Goal: Transaction & Acquisition: Book appointment/travel/reservation

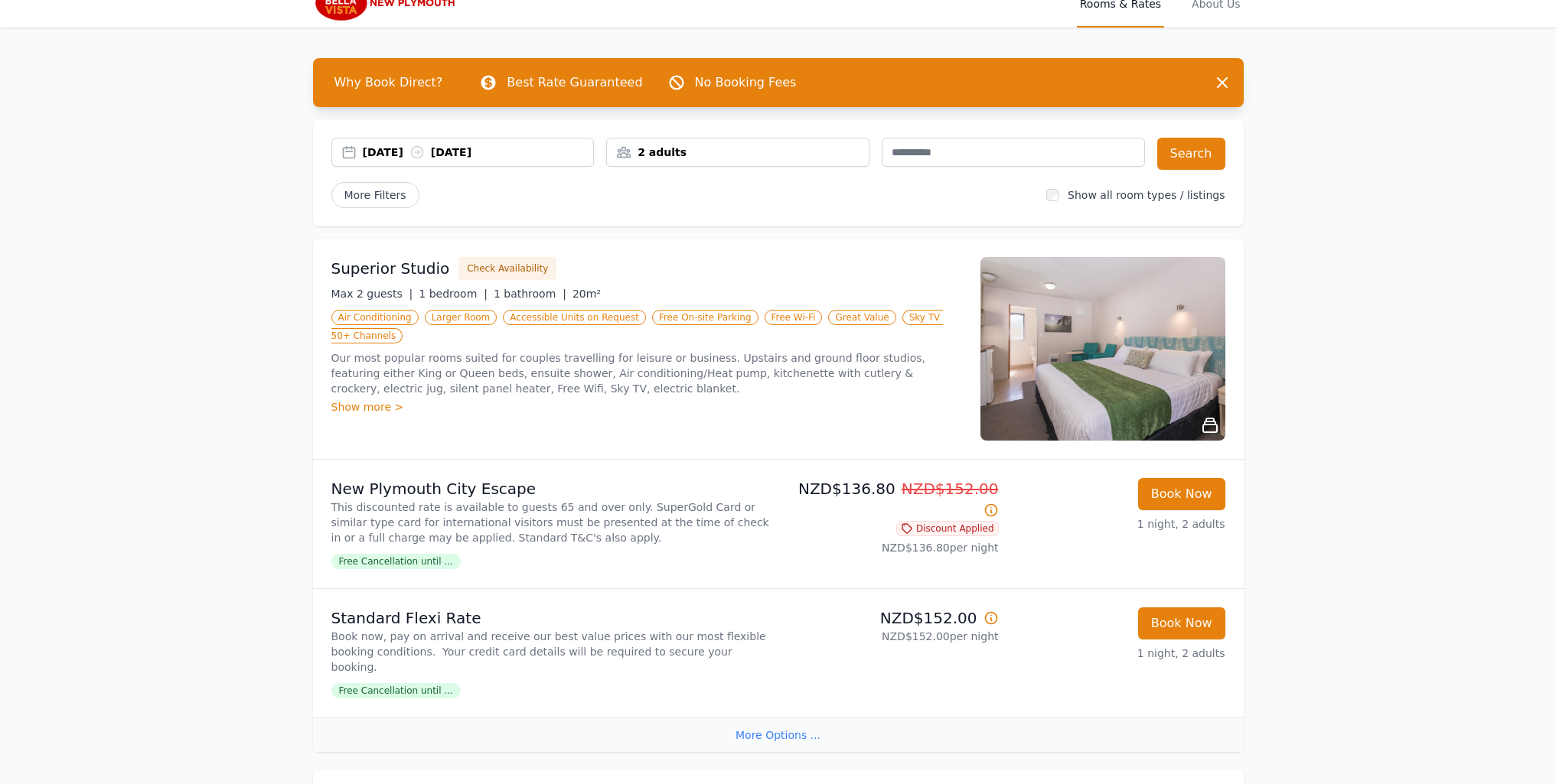
scroll to position [76, 0]
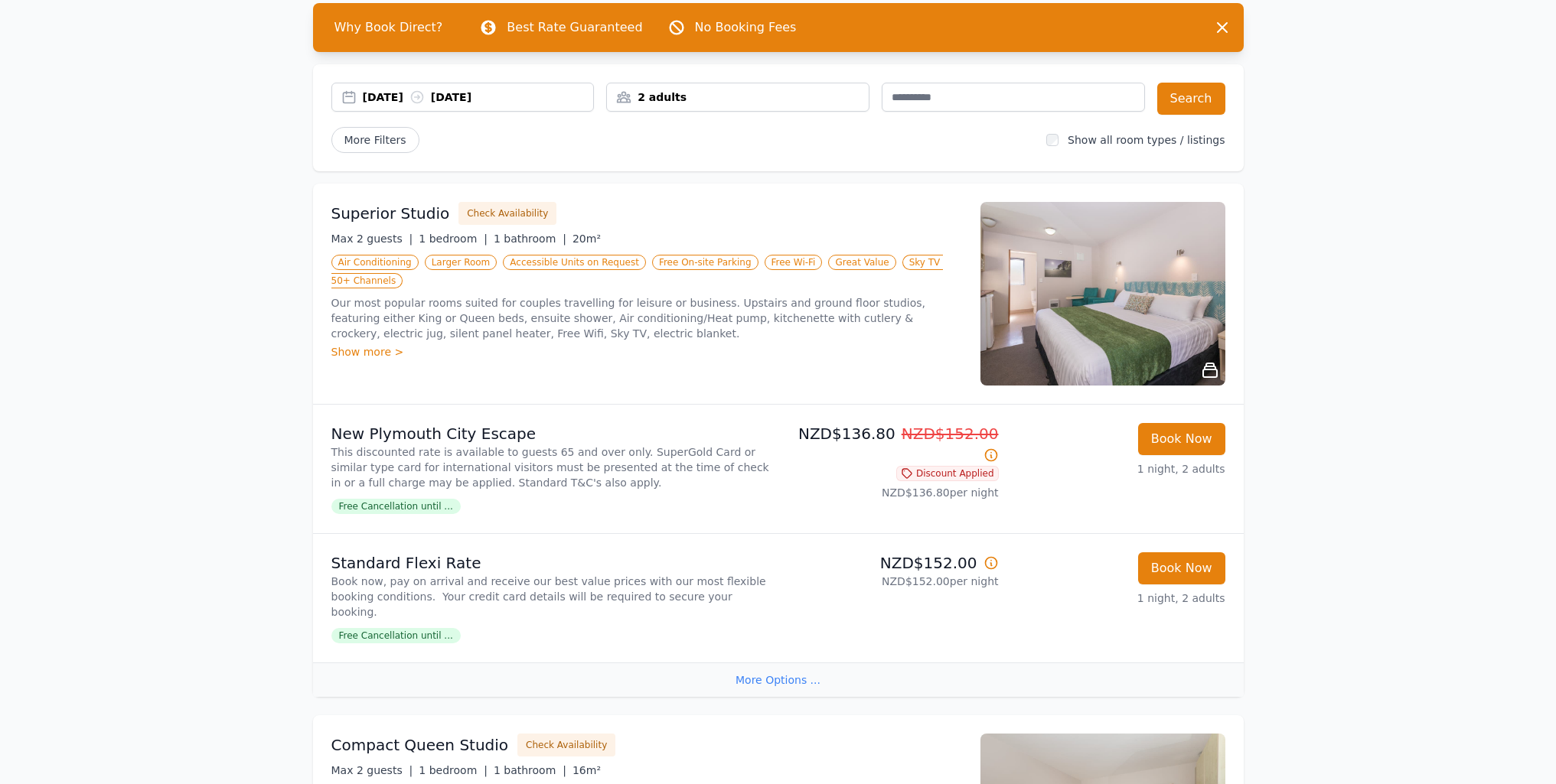
click at [350, 344] on div "Show more >" at bounding box center [647, 352] width 630 height 15
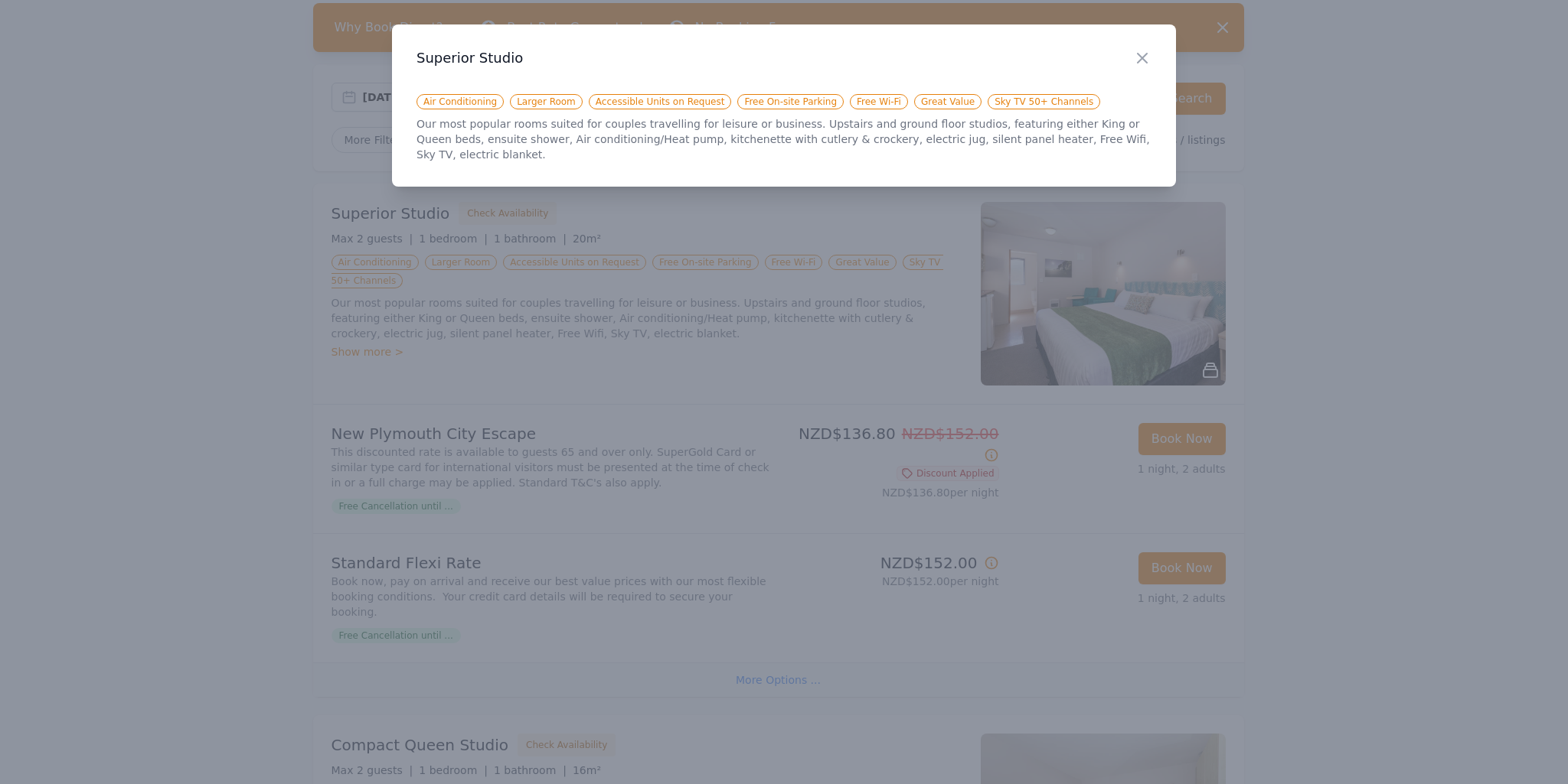
click at [1147, 56] on icon "button" at bounding box center [1141, 57] width 18 height 18
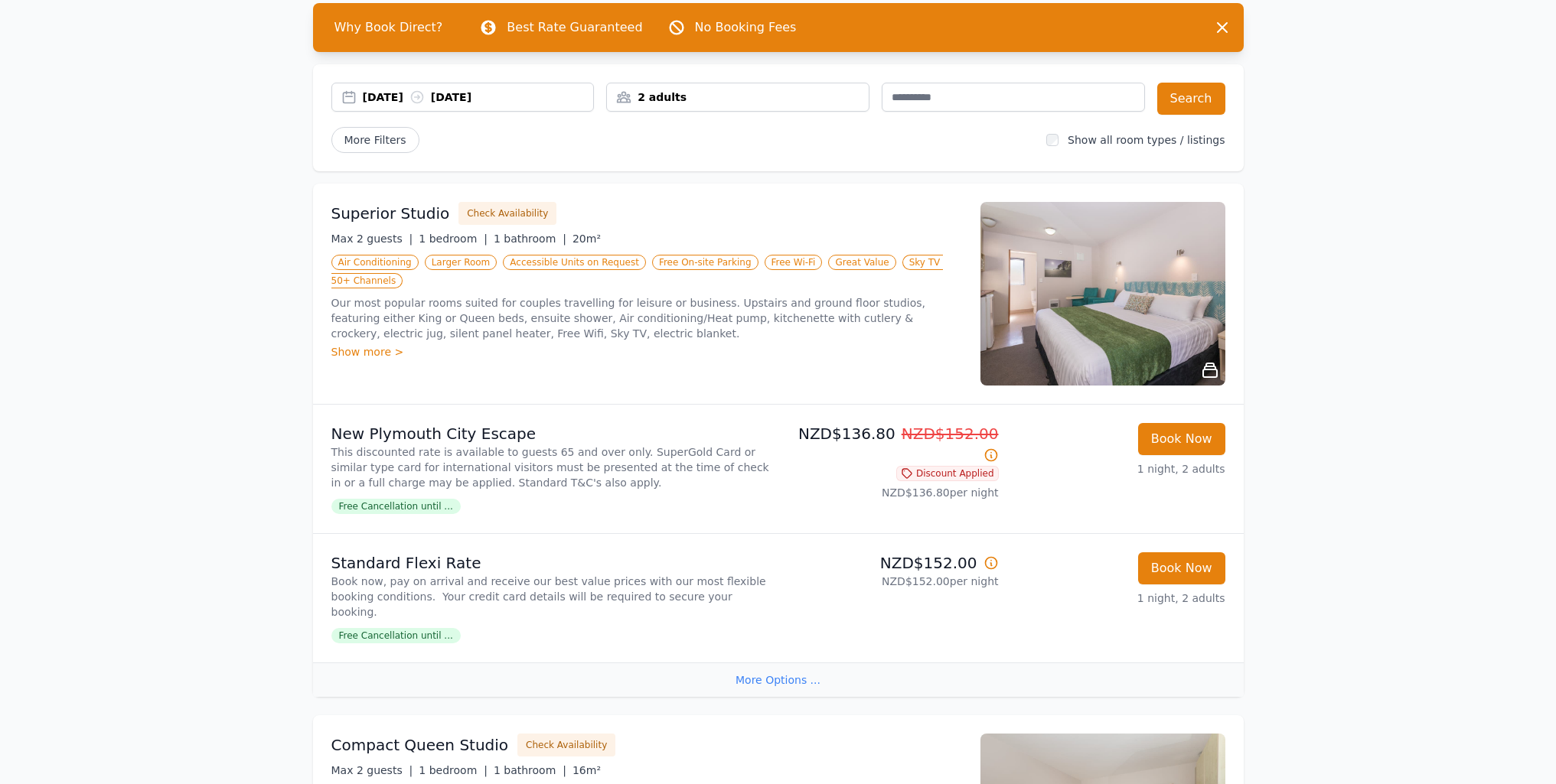
click at [1084, 302] on img at bounding box center [1103, 294] width 245 height 184
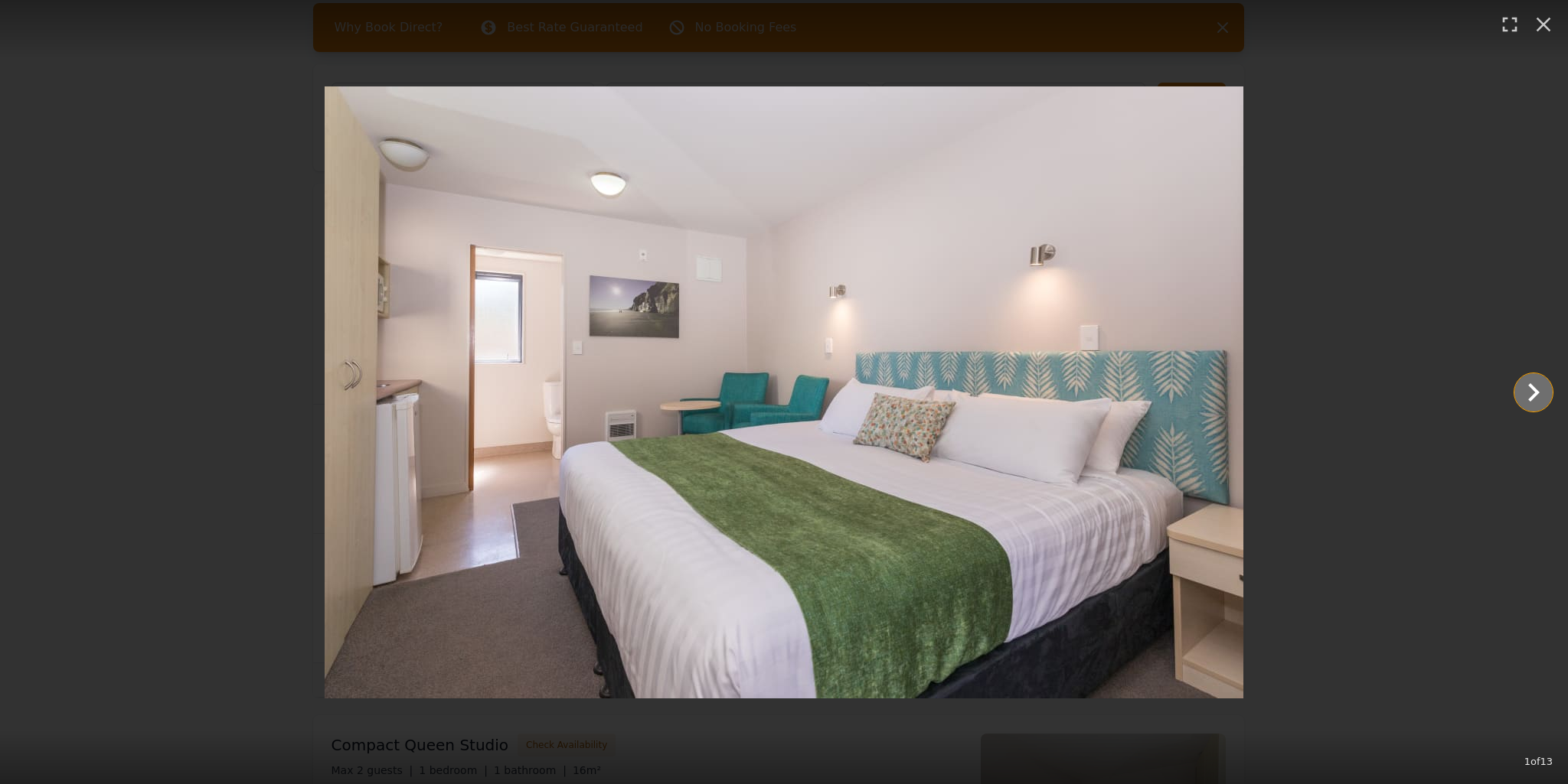
click at [1536, 393] on icon "Show slide 2 of 13" at bounding box center [1534, 392] width 11 height 18
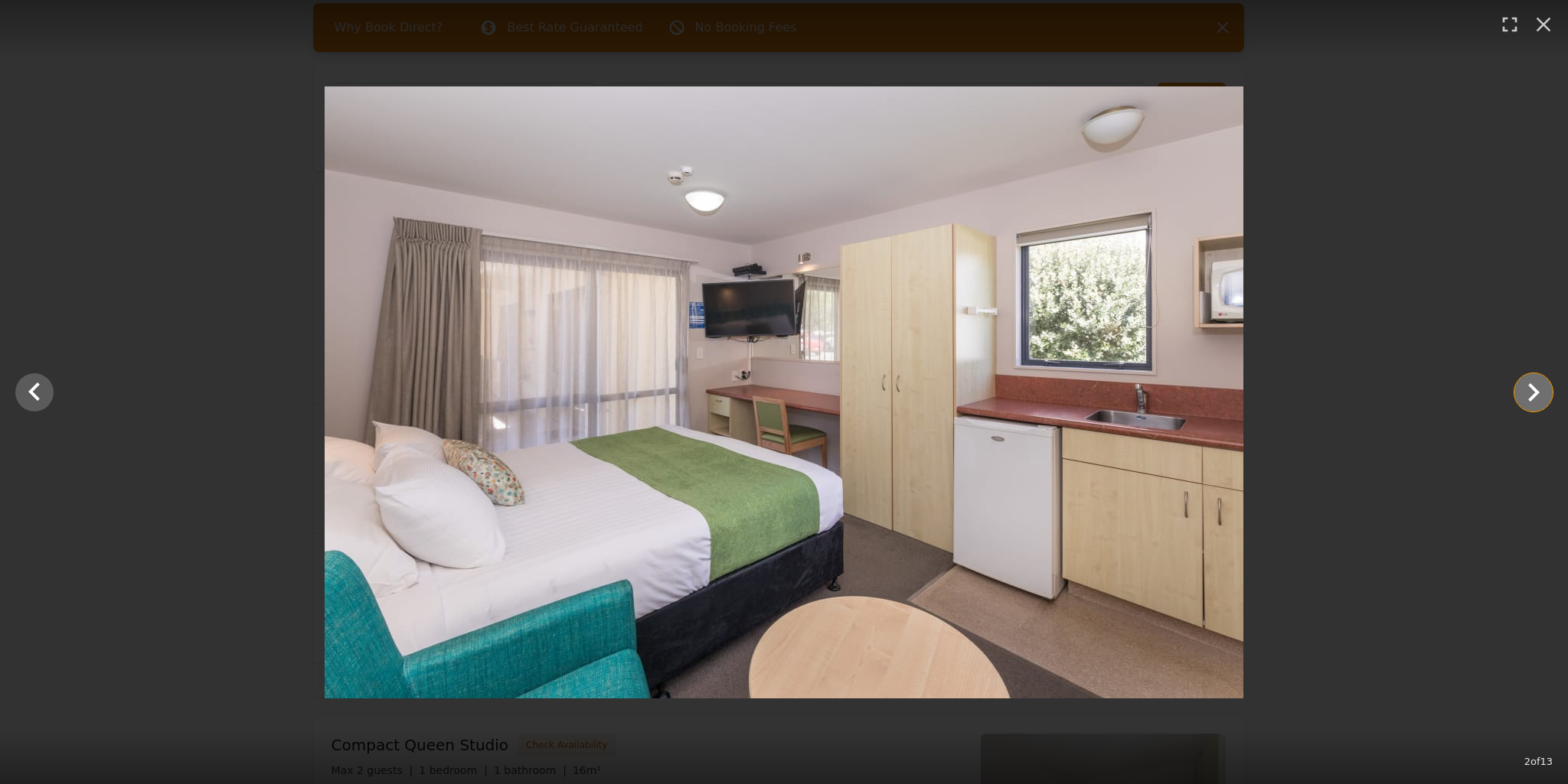
click at [1536, 393] on icon "Show slide 3 of 13" at bounding box center [1534, 392] width 11 height 18
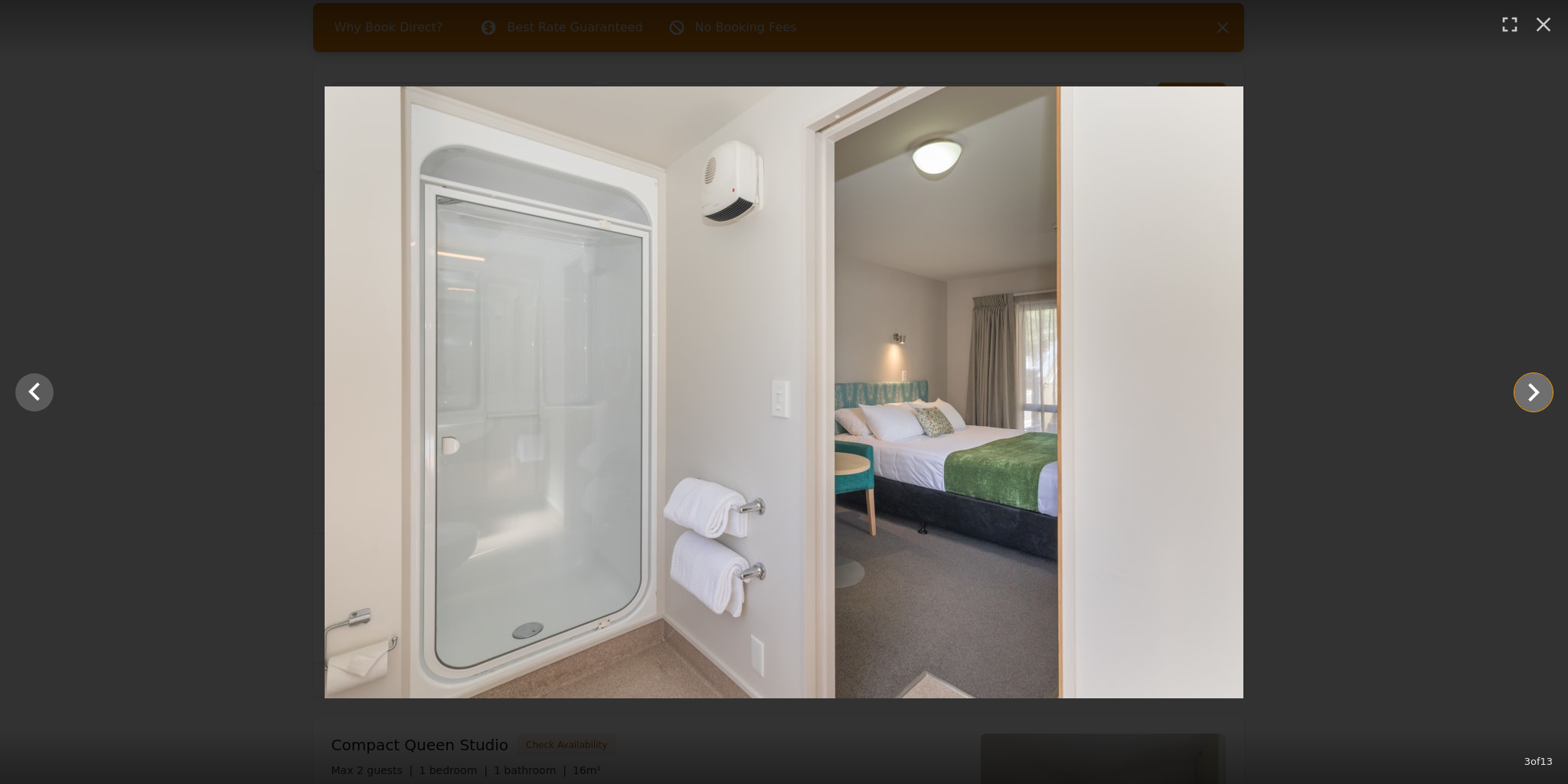
click at [1536, 393] on icon "Show slide 4 of 13" at bounding box center [1534, 392] width 11 height 18
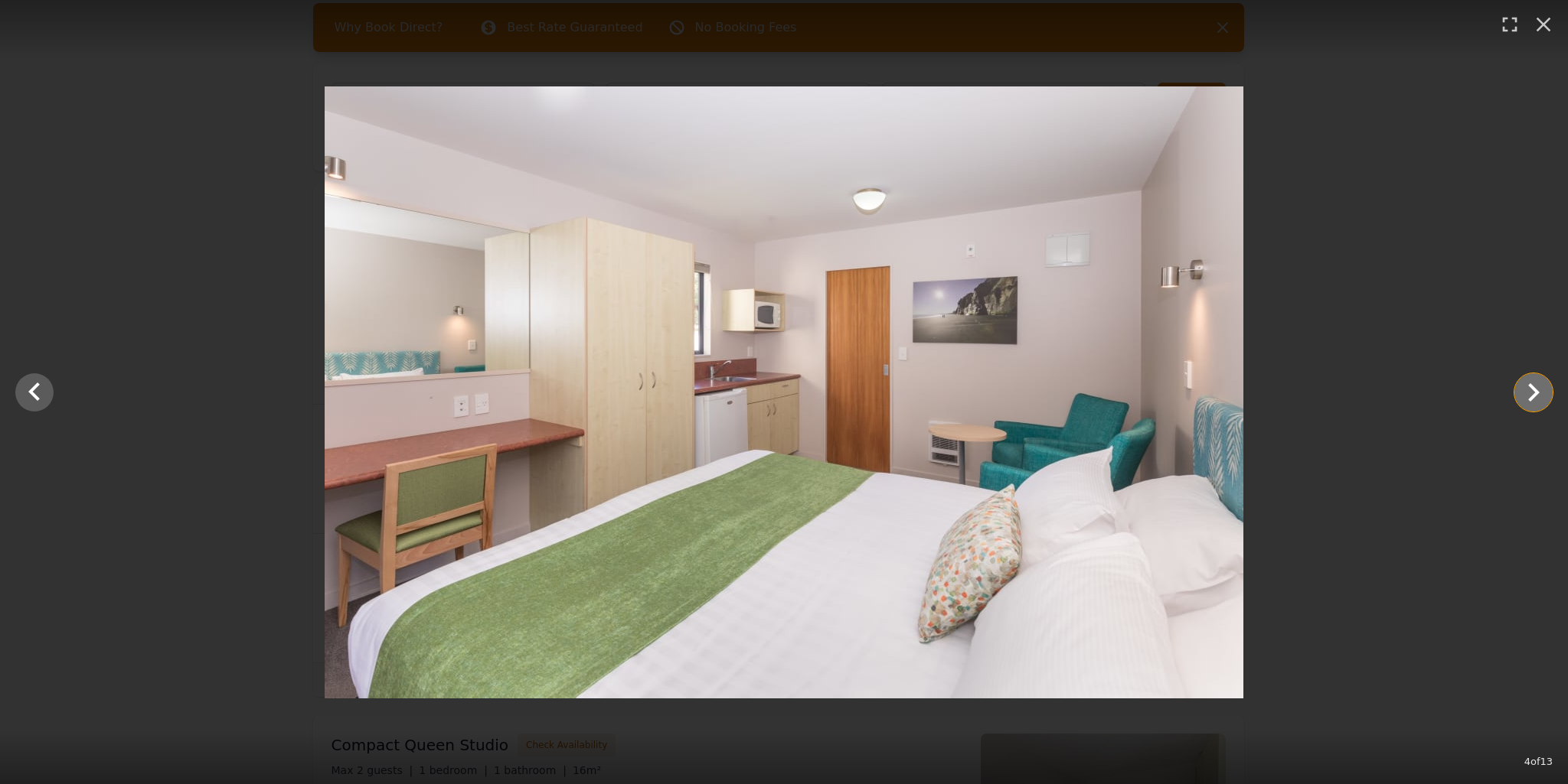
click at [1536, 393] on icon "Show slide 5 of 13" at bounding box center [1534, 392] width 11 height 18
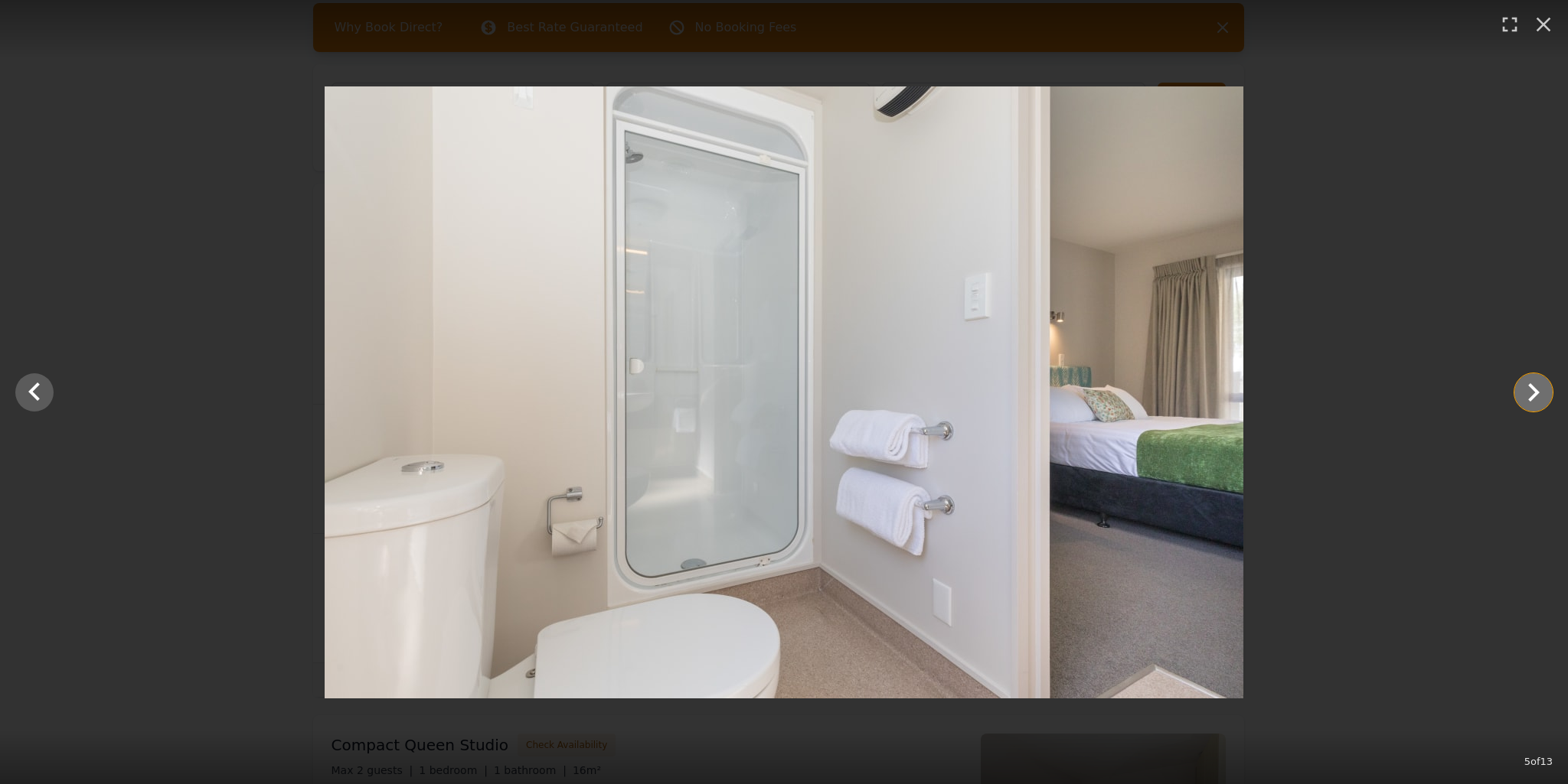
click at [1531, 393] on icon "Show slide 6 of 13" at bounding box center [1534, 392] width 36 height 36
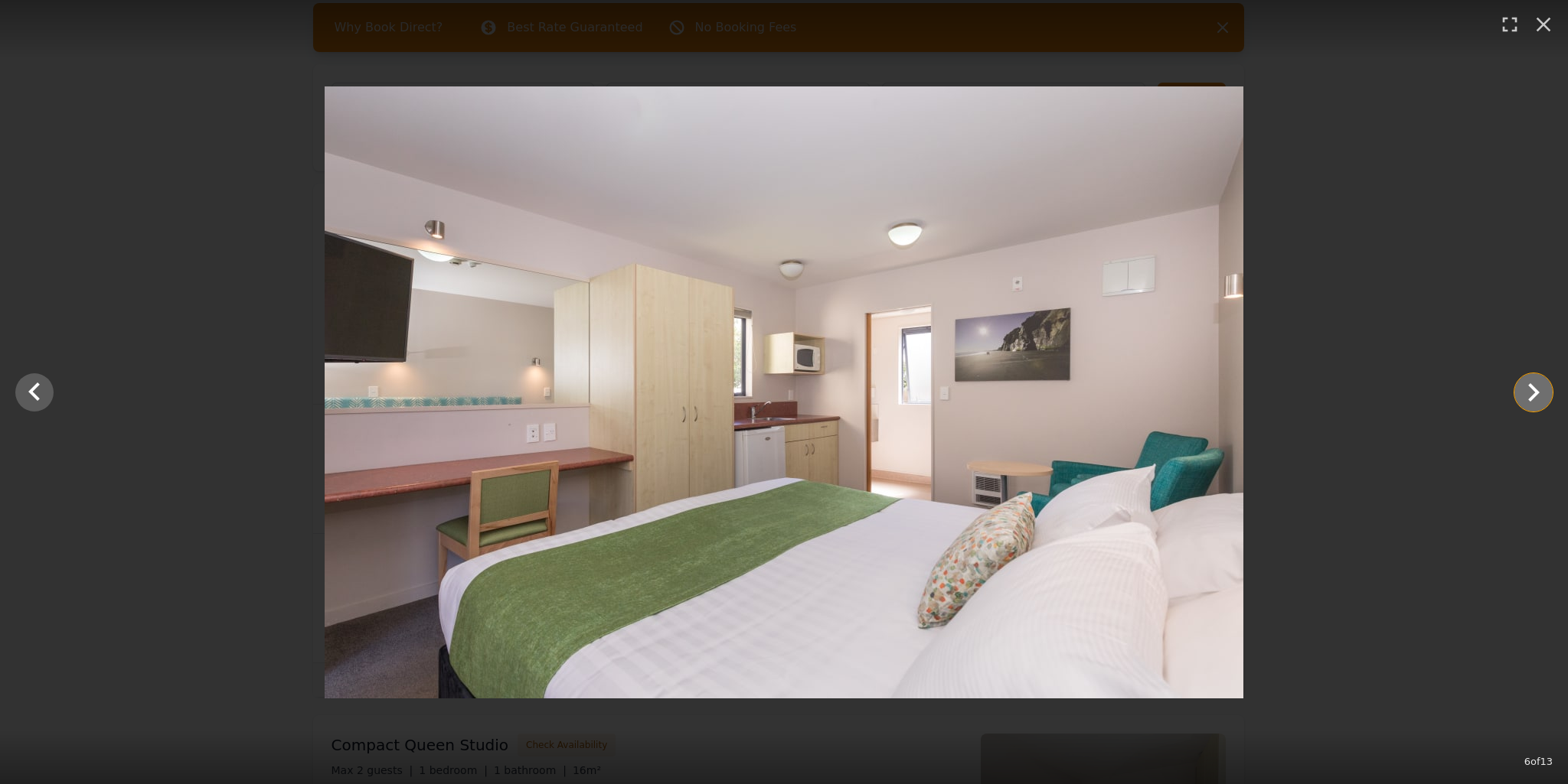
click at [1531, 393] on icon "Show slide 7 of 13" at bounding box center [1534, 392] width 36 height 36
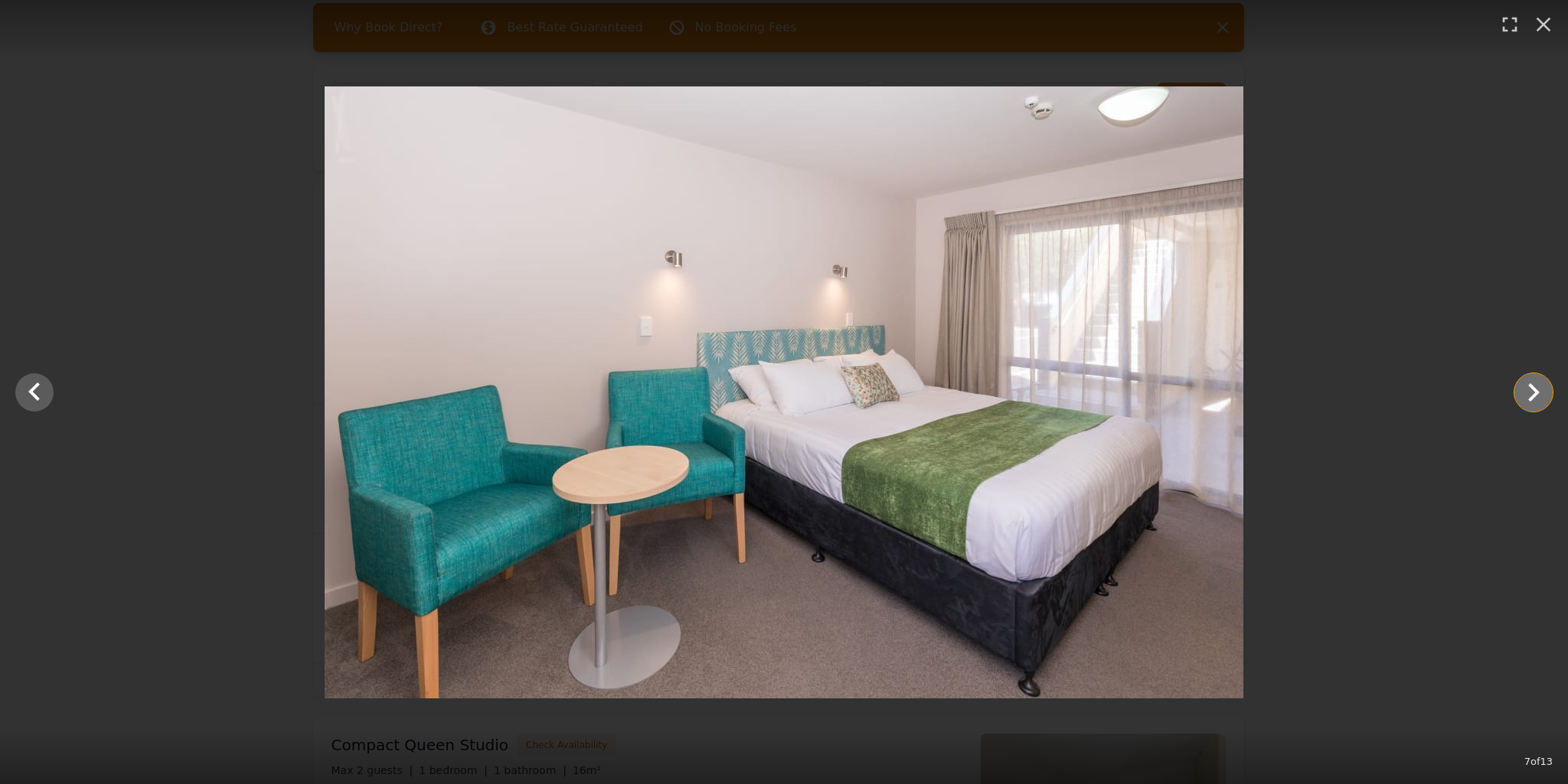
click at [1531, 393] on icon "Show slide 8 of 13" at bounding box center [1534, 392] width 36 height 36
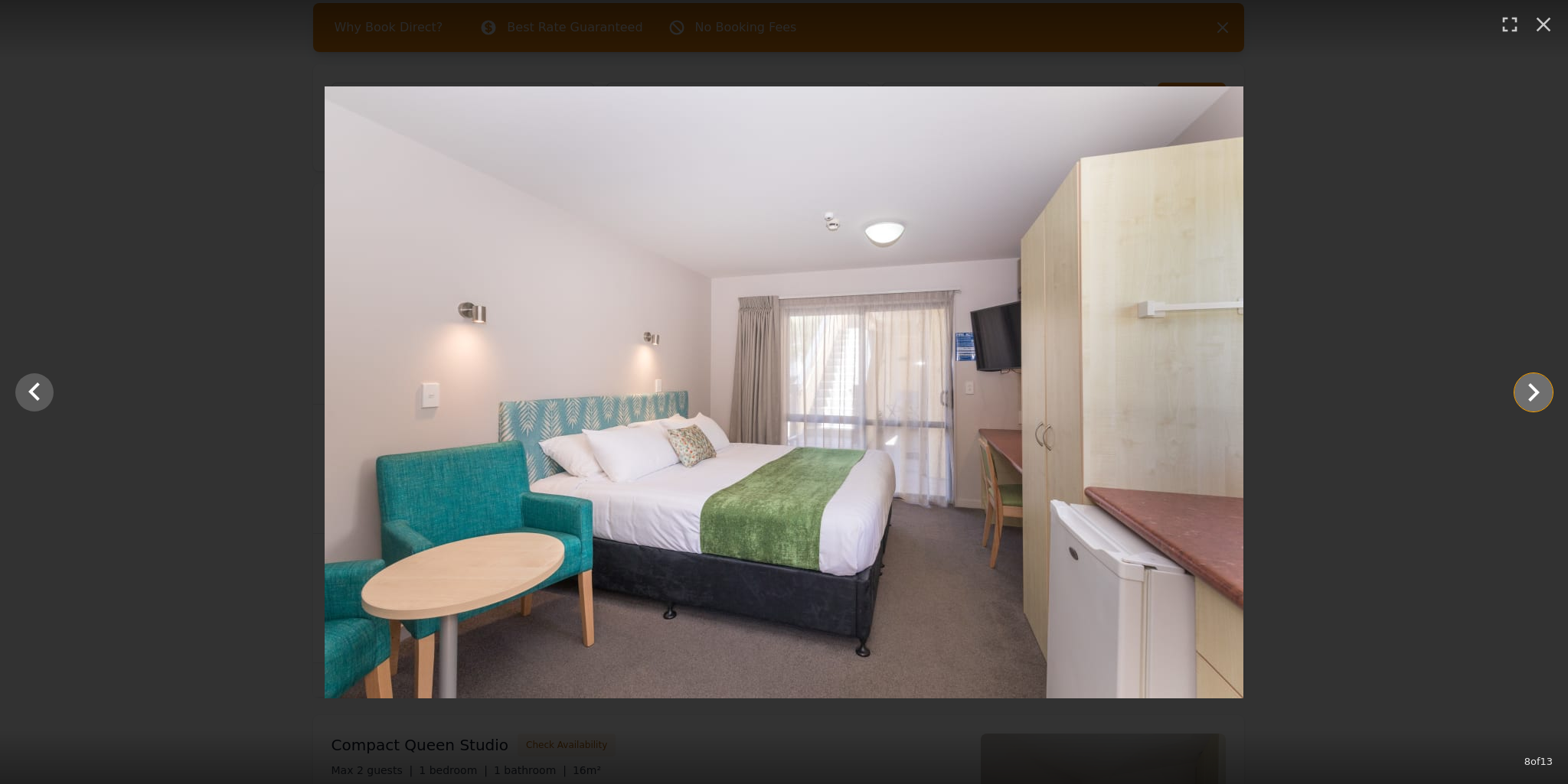
click at [1531, 393] on icon "Show slide 9 of 13" at bounding box center [1534, 392] width 36 height 36
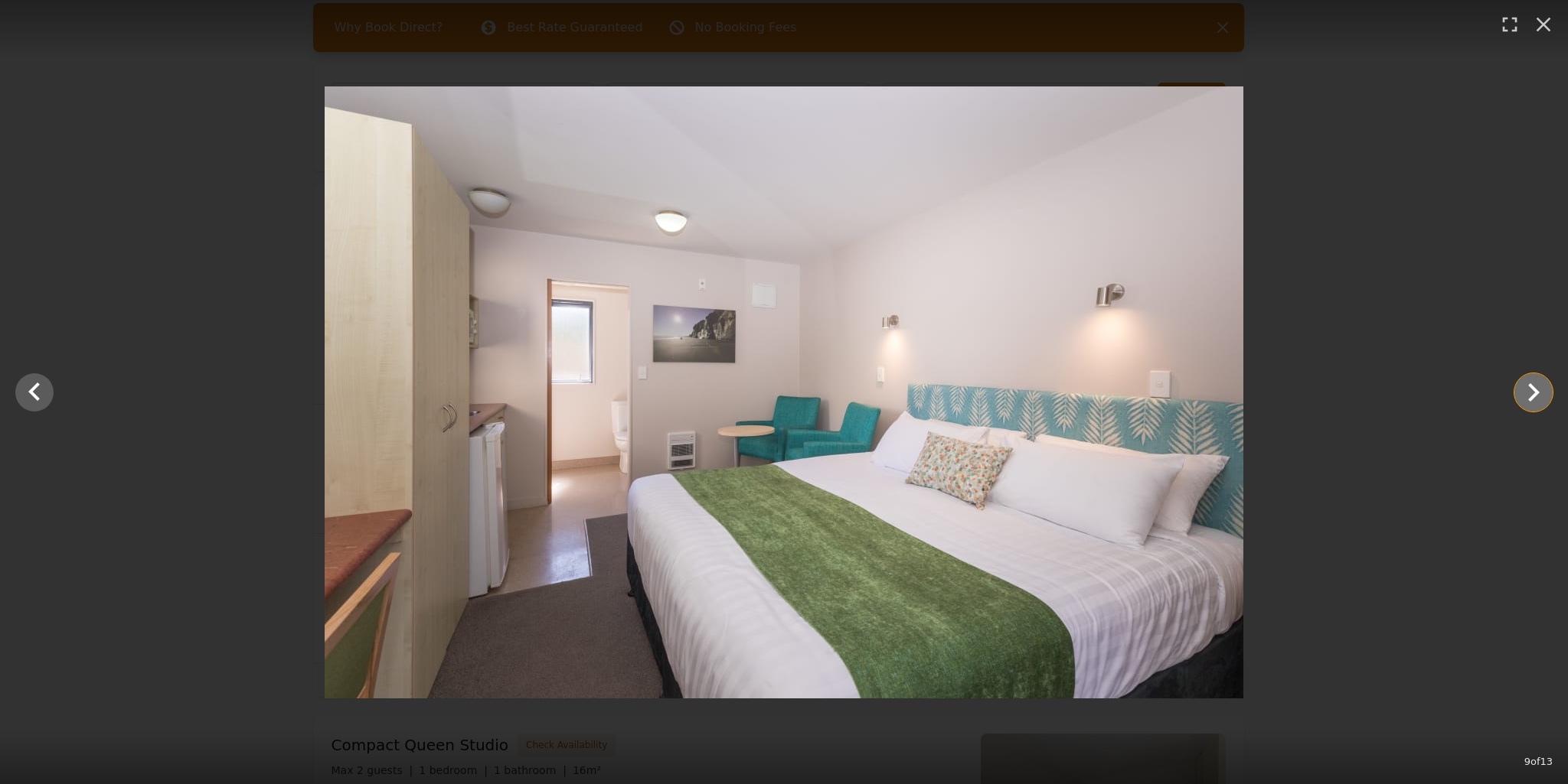
click at [1531, 393] on icon "Show slide 10 of 13" at bounding box center [1534, 392] width 36 height 36
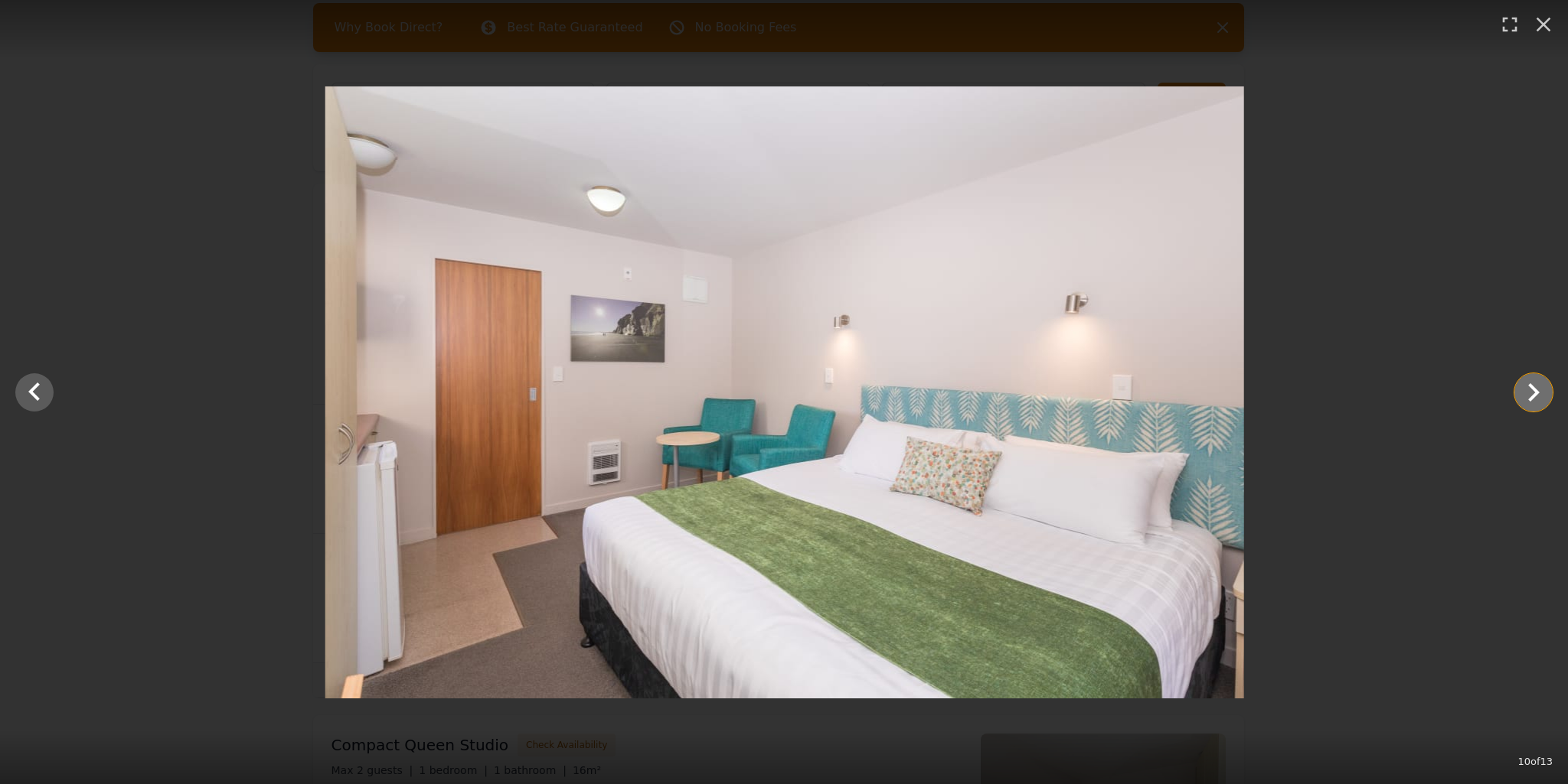
click at [1531, 393] on icon "Show slide 11 of 13" at bounding box center [1534, 392] width 36 height 36
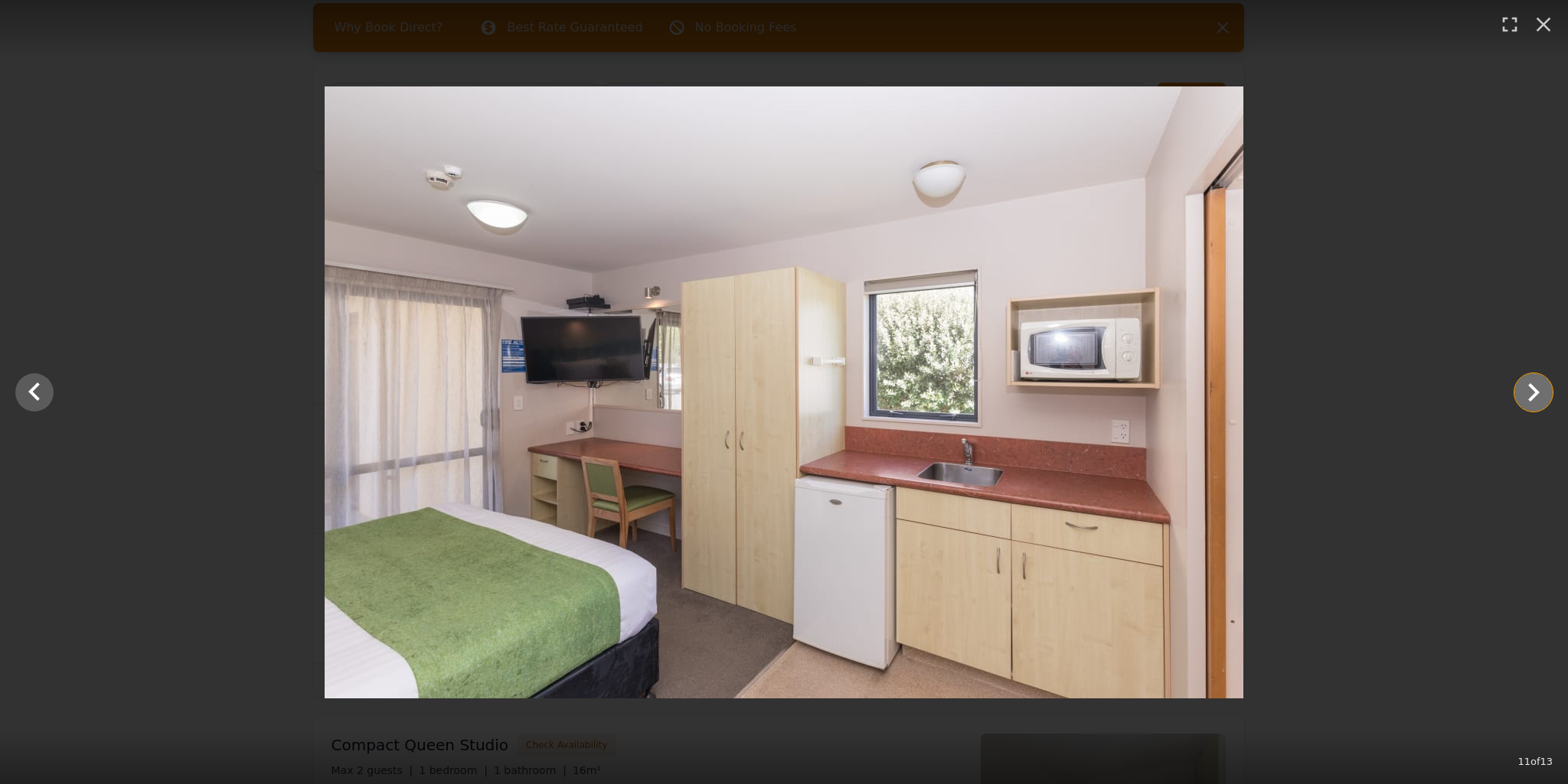
click at [1531, 393] on icon "Show slide 12 of 13" at bounding box center [1534, 392] width 36 height 36
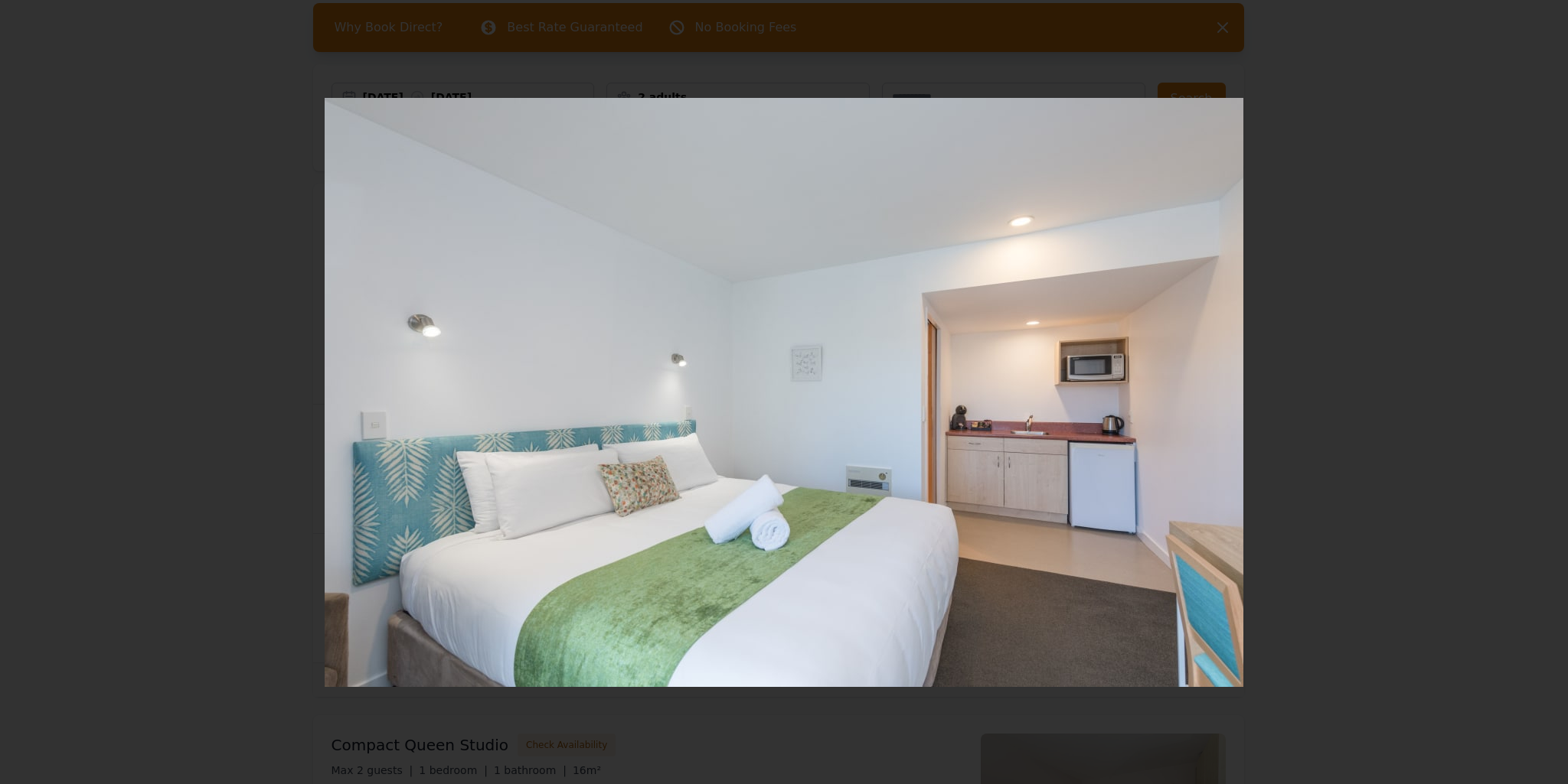
click at [1531, 393] on icon "Show slide 13 of 13" at bounding box center [1534, 392] width 36 height 36
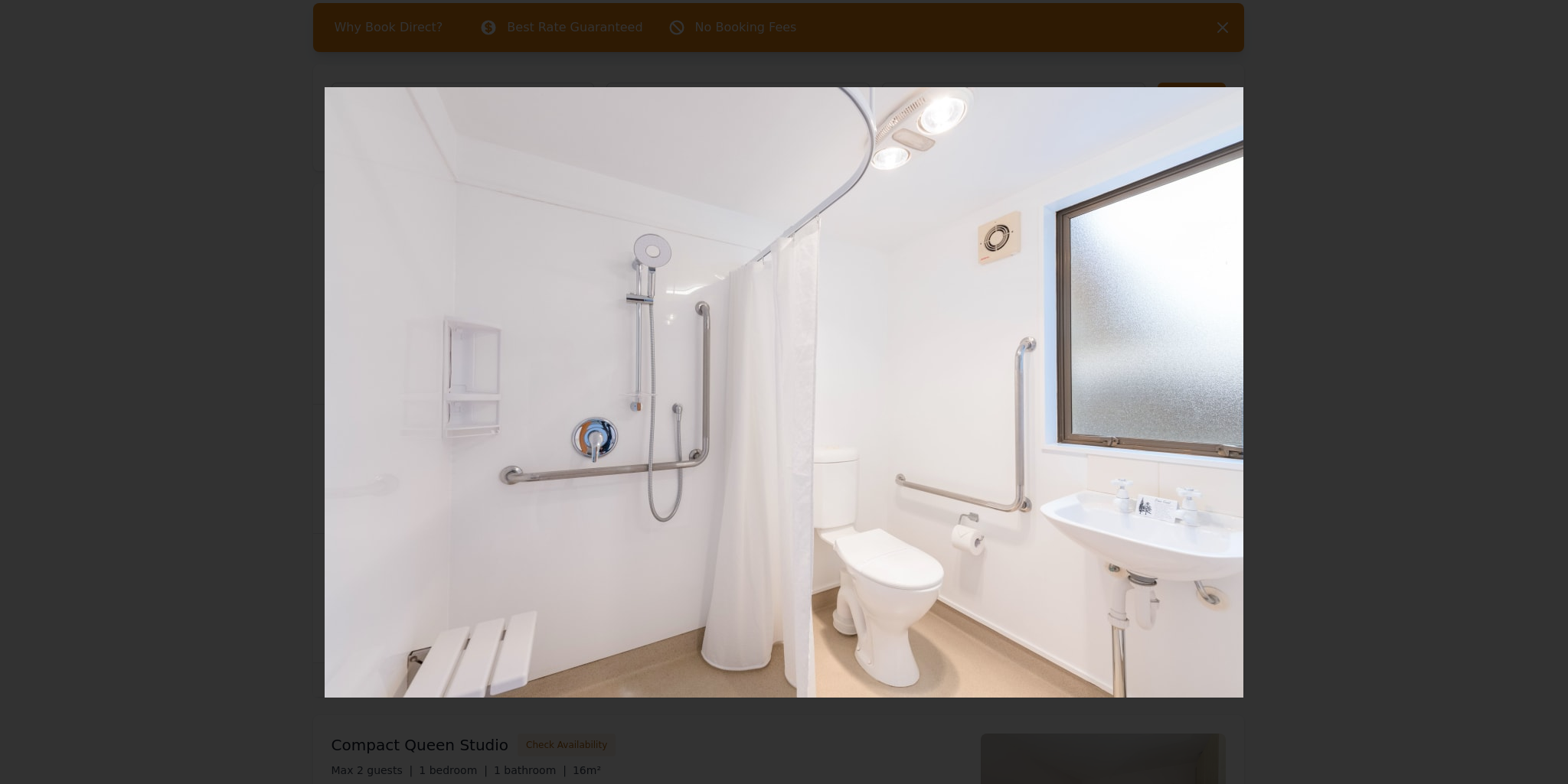
click at [1531, 393] on div at bounding box center [784, 392] width 1568 height 611
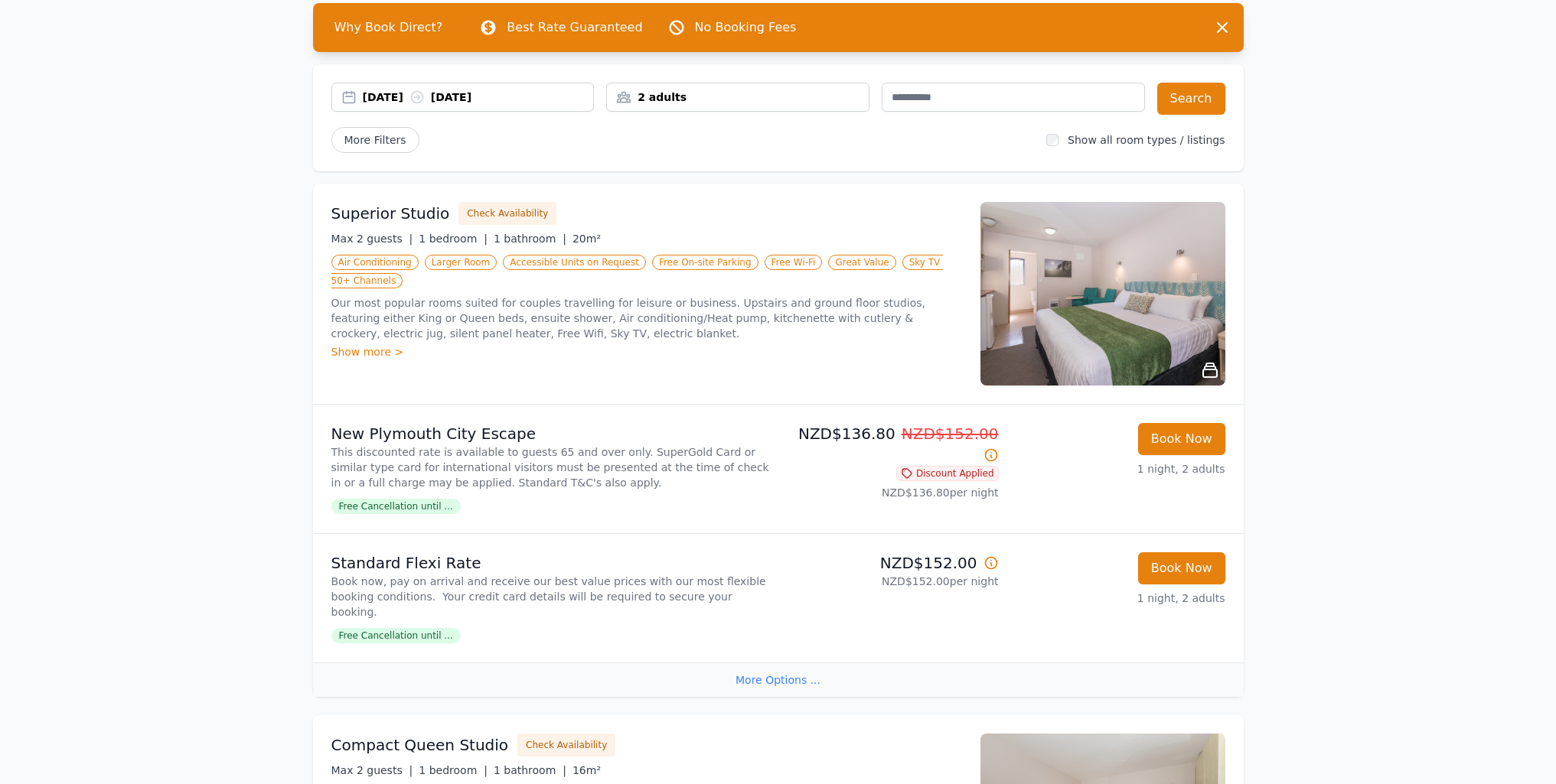
click at [404, 504] on span "Free Cancellation until ..." at bounding box center [396, 507] width 129 height 15
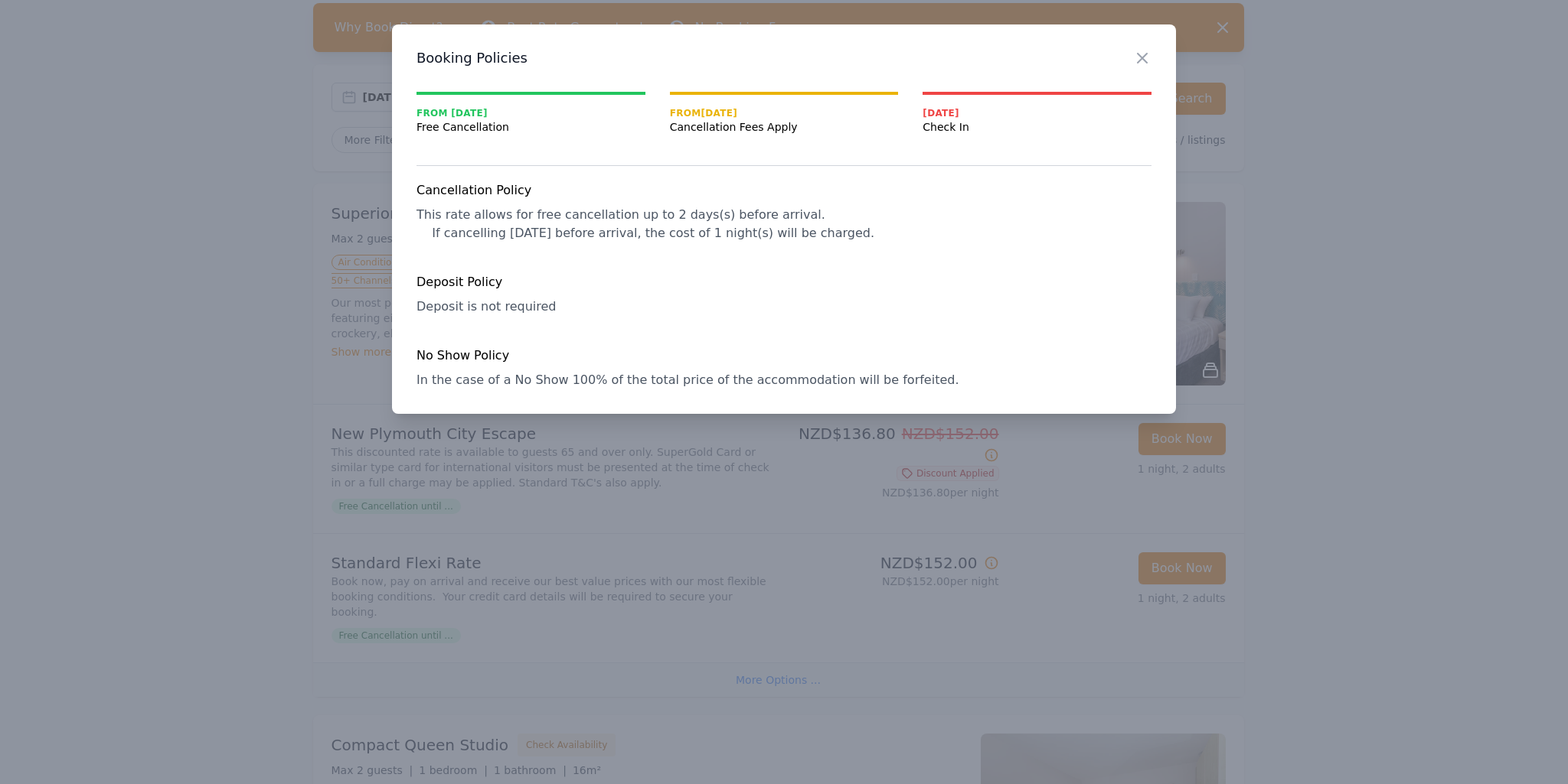
click at [1145, 46] on div "Close" at bounding box center [1154, 49] width 43 height 48
click at [1145, 55] on icon "button" at bounding box center [1142, 58] width 10 height 10
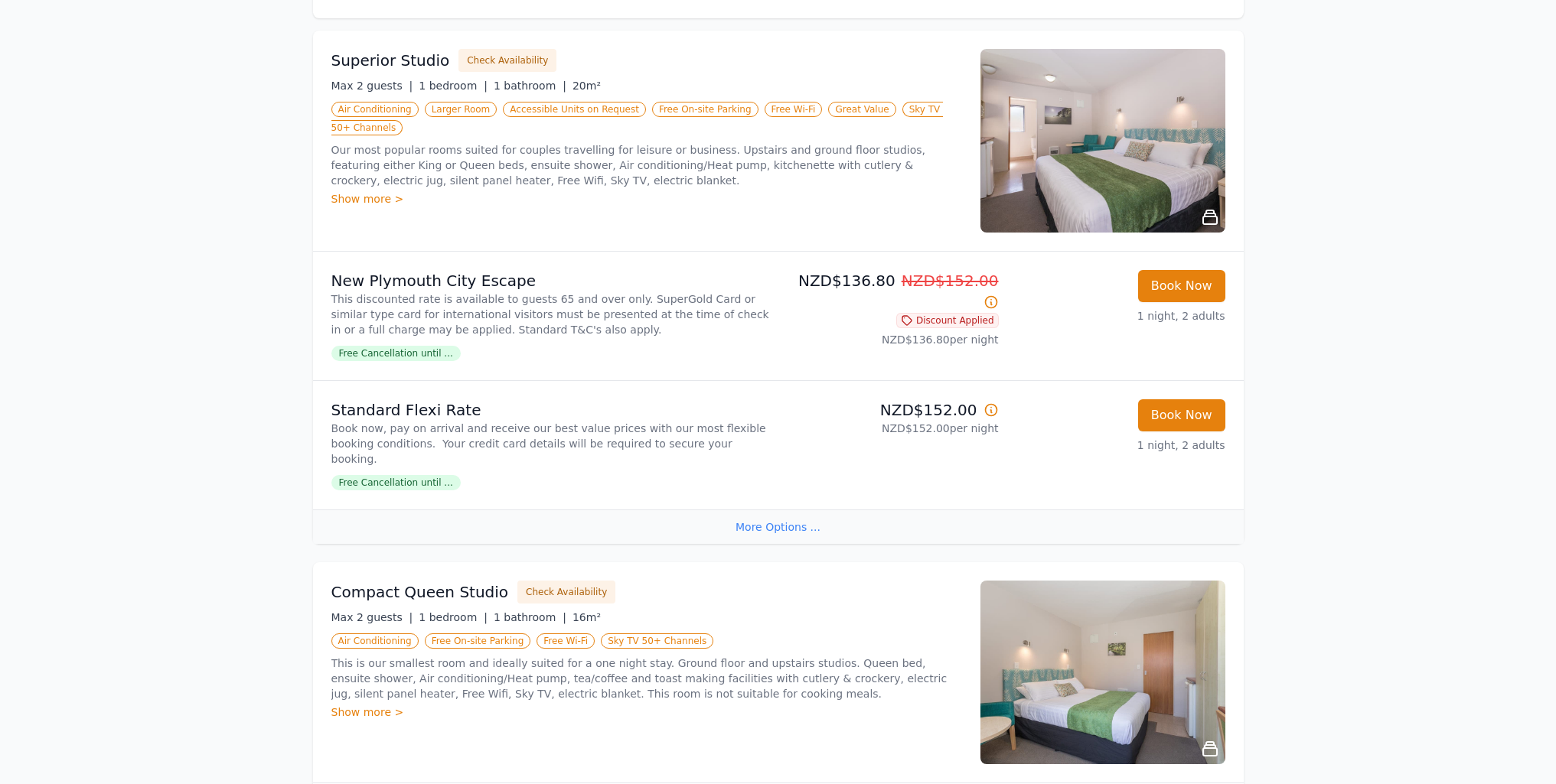
scroll to position [0, 0]
